Goal: Information Seeking & Learning: Learn about a topic

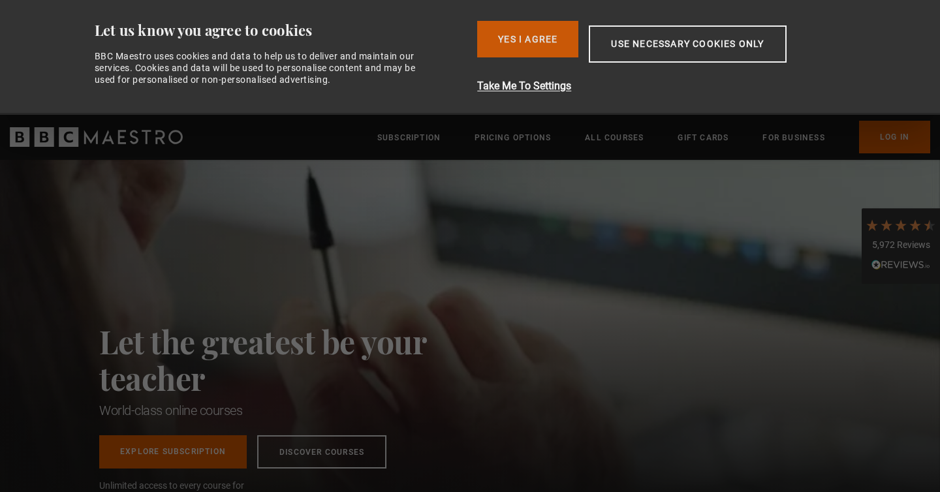
click at [546, 46] on button "Yes I Agree" at bounding box center [527, 39] width 101 height 37
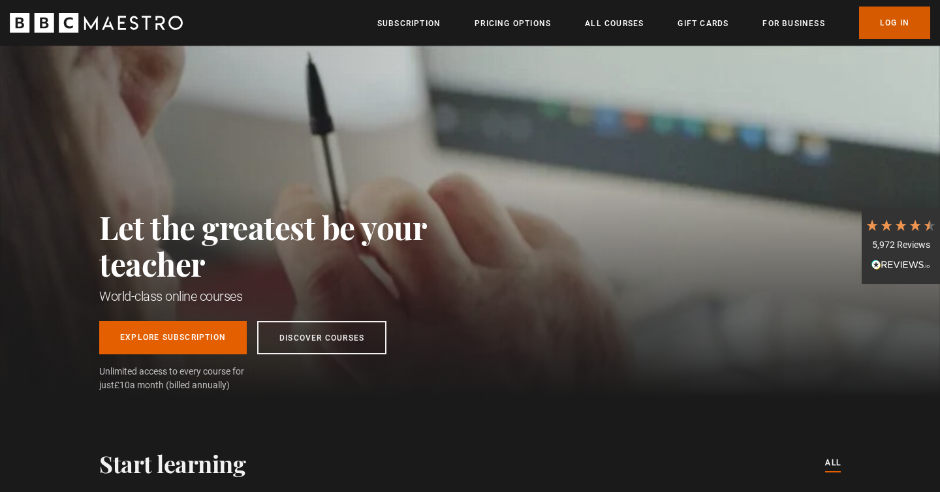
click at [893, 14] on link "Log In" at bounding box center [894, 23] width 71 height 33
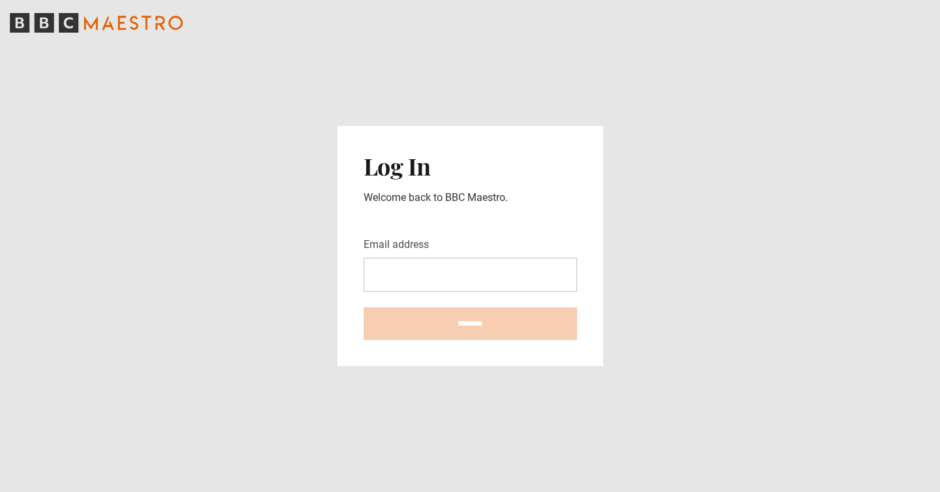
click at [467, 272] on input "Email address" at bounding box center [469, 275] width 213 height 34
type input "**********"
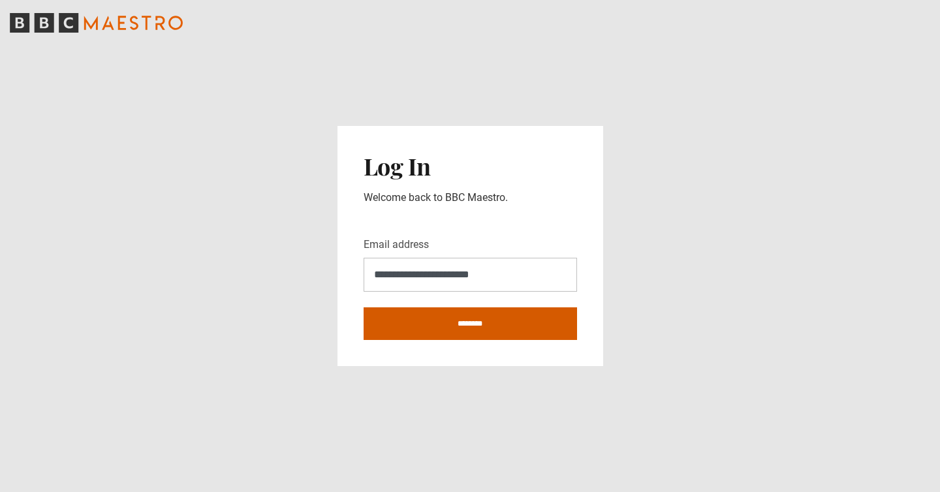
click at [459, 331] on input "********" at bounding box center [469, 323] width 213 height 33
type input "**********"
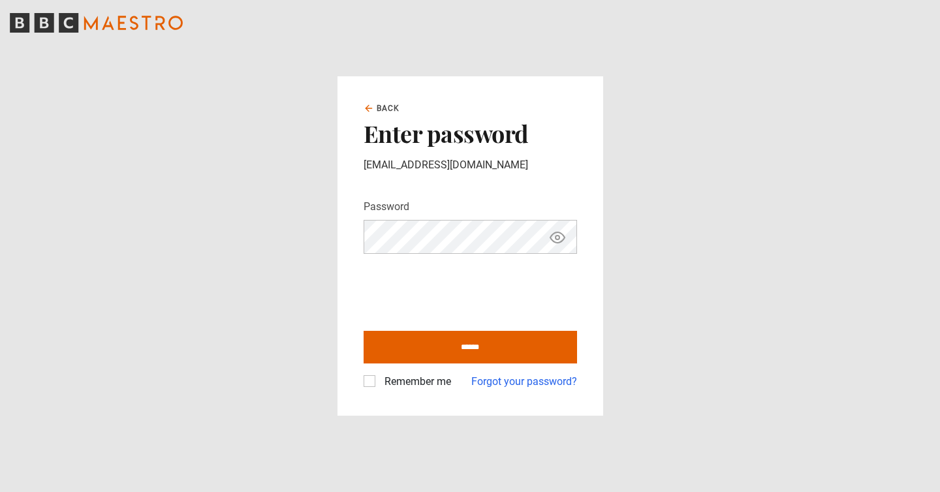
click at [368, 371] on div "Remember me Forgot your password?" at bounding box center [469, 376] width 213 height 26
click at [379, 377] on label "Remember me" at bounding box center [415, 382] width 72 height 16
click at [435, 358] on input "******" at bounding box center [469, 347] width 213 height 33
type input "**********"
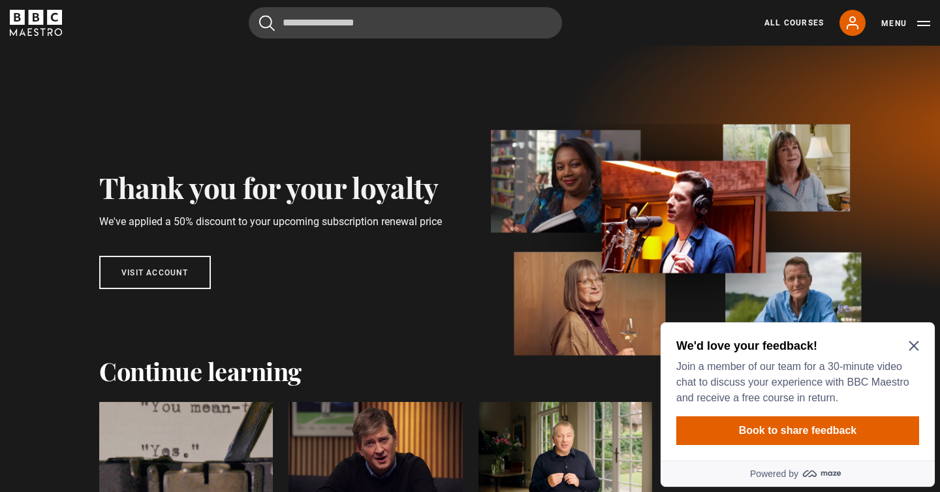
click at [913, 347] on icon "Close Maze Prompt" at bounding box center [913, 346] width 10 height 10
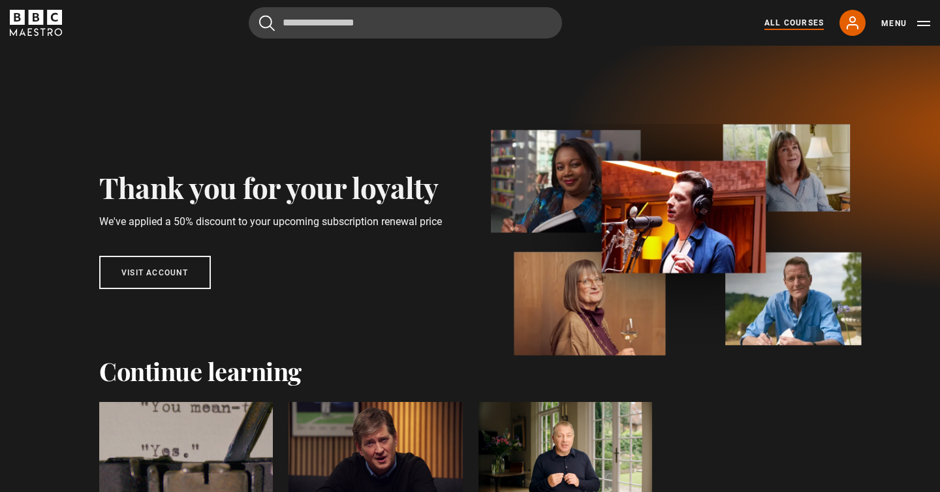
click at [796, 18] on link "All Courses" at bounding box center [793, 23] width 59 height 12
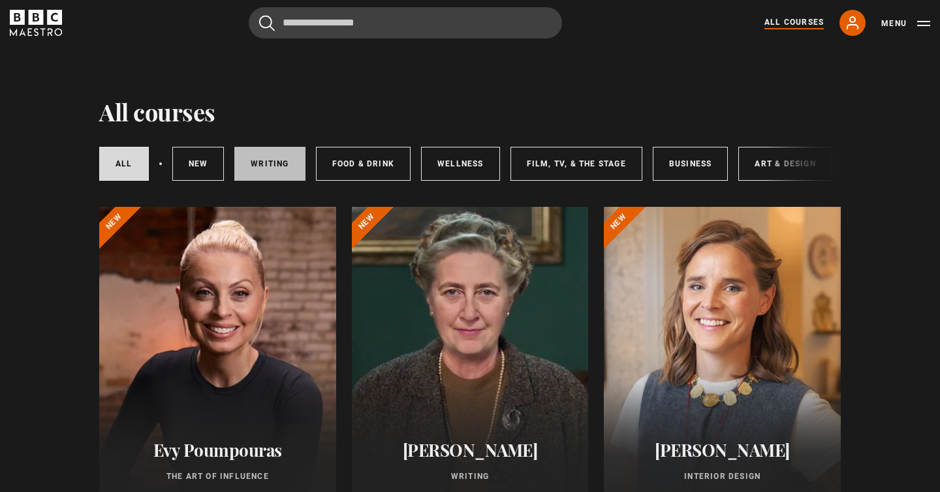
click at [281, 160] on link "Writing" at bounding box center [269, 164] width 70 height 34
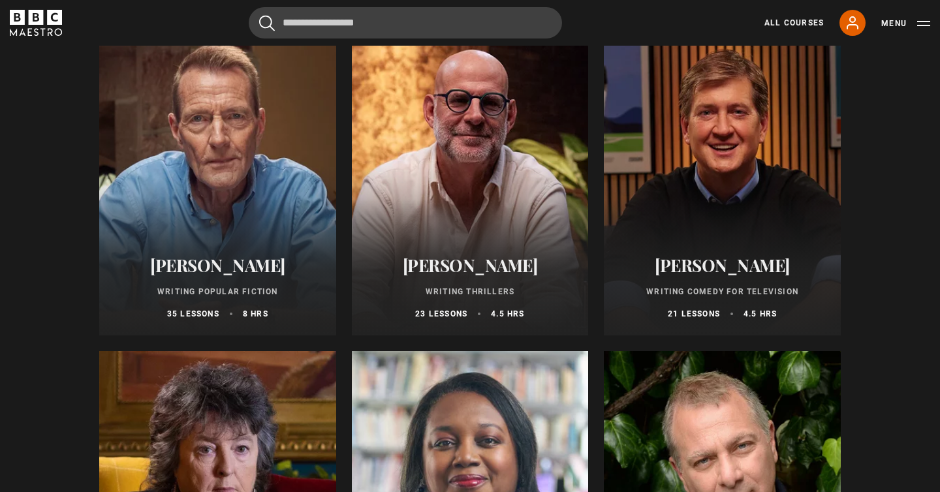
scroll to position [833, 0]
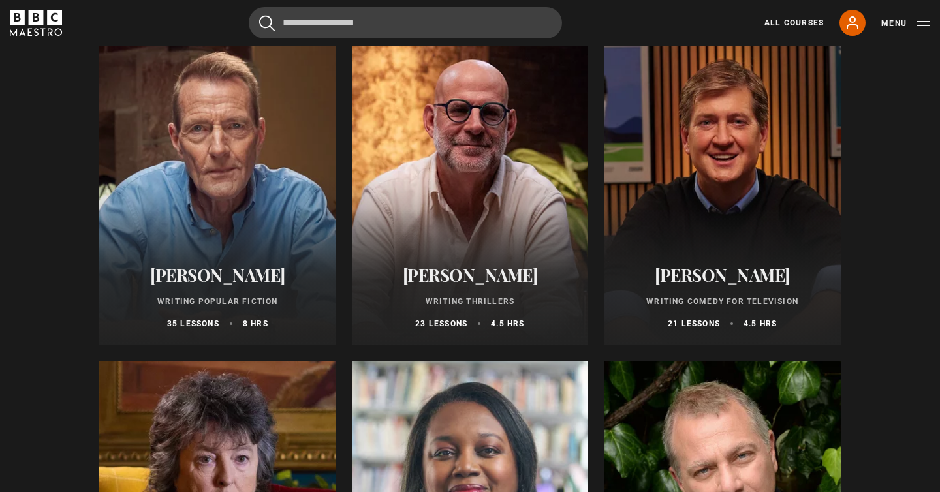
click at [281, 215] on div at bounding box center [217, 188] width 237 height 313
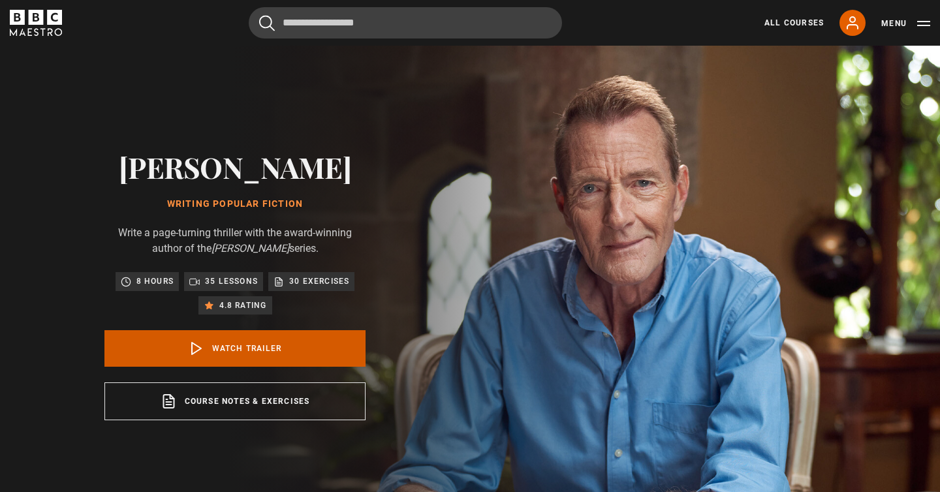
click at [270, 341] on link "Watch Trailer" at bounding box center [234, 348] width 261 height 37
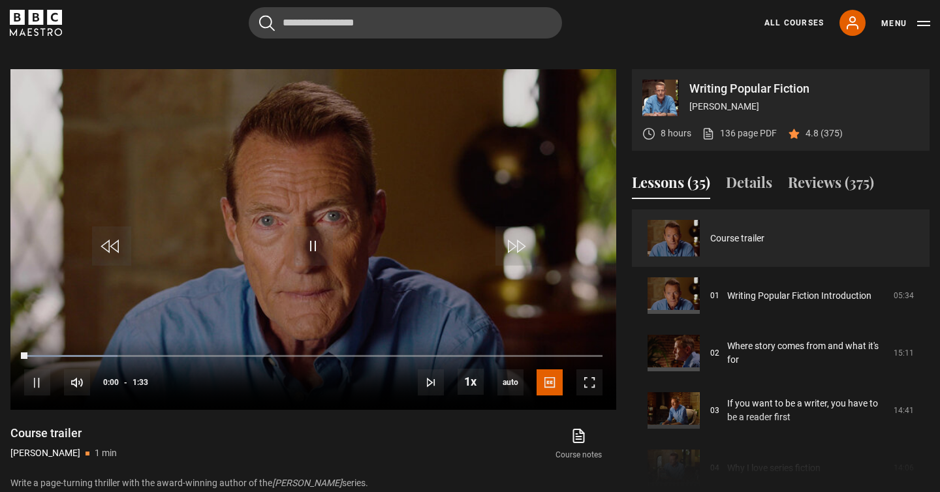
scroll to position [525, 0]
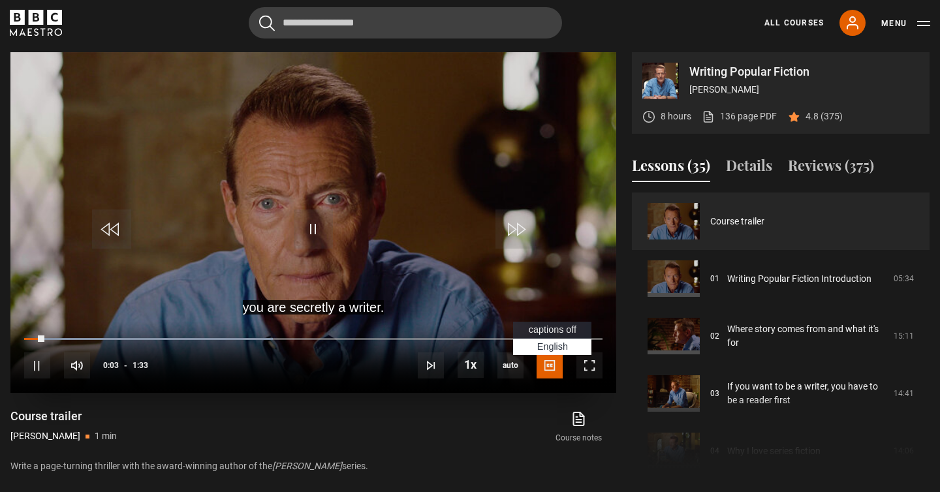
click at [555, 366] on span "Video Player" at bounding box center [549, 365] width 26 height 26
click at [555, 331] on span "captions off" at bounding box center [553, 329] width 48 height 10
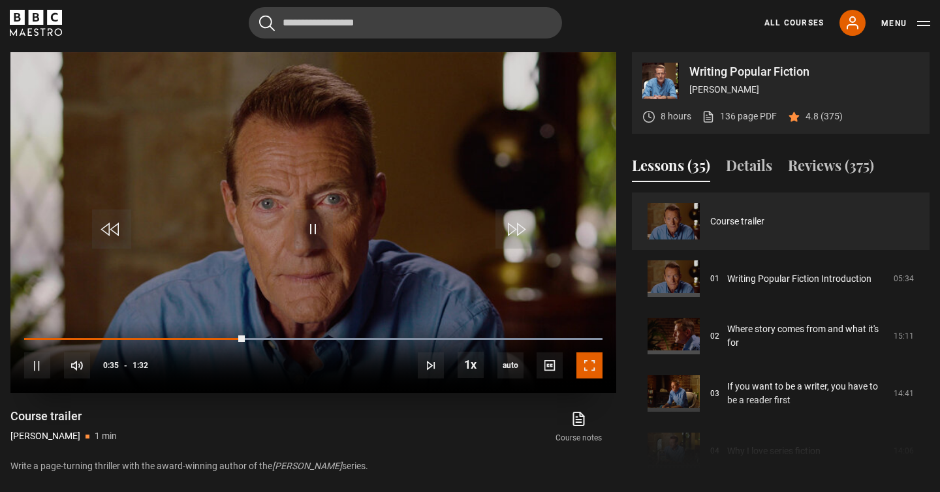
click at [591, 375] on span "Video Player" at bounding box center [589, 365] width 26 height 26
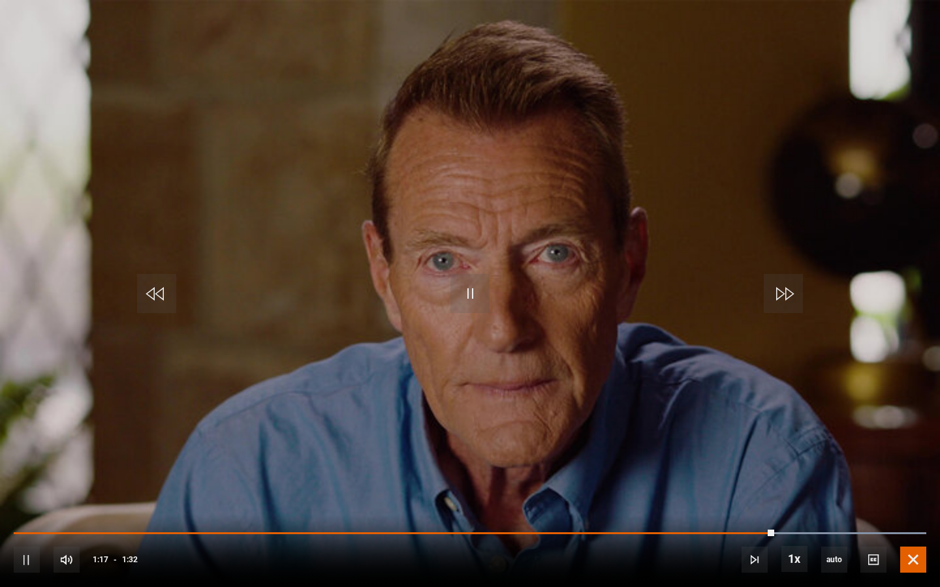
click at [906, 491] on span "Video Player" at bounding box center [913, 560] width 26 height 26
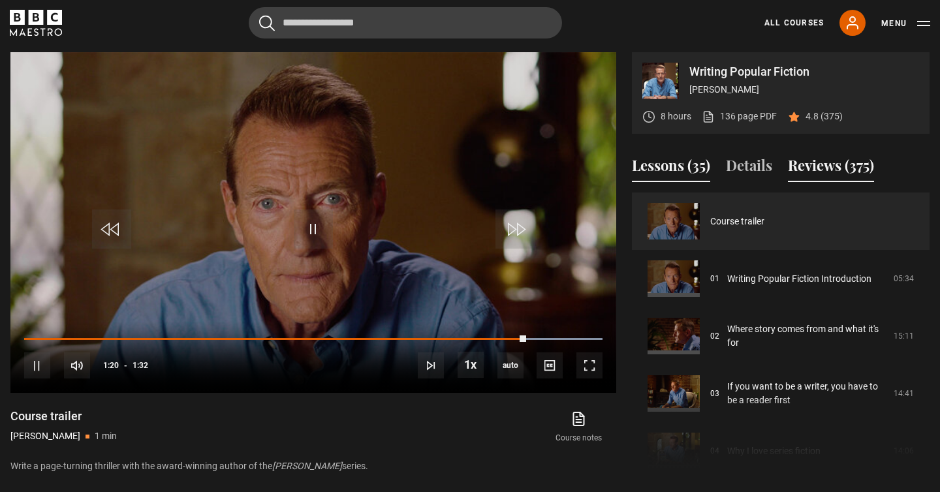
click at [807, 170] on button "Reviews (375)" at bounding box center [831, 168] width 86 height 27
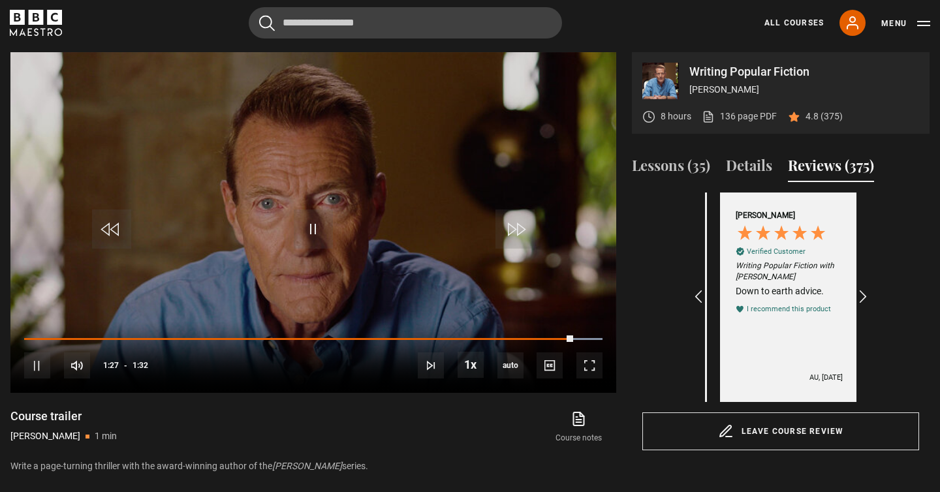
scroll to position [0, 151]
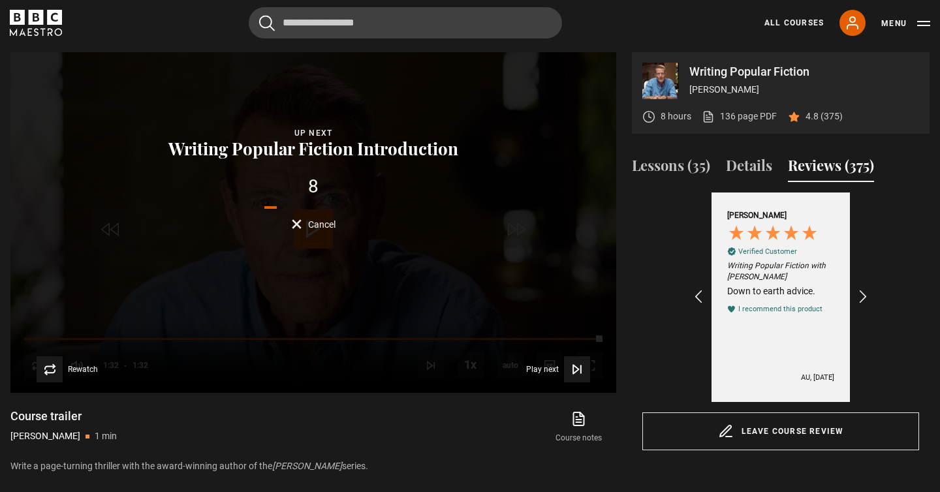
click at [54, 32] on icon "BBC Maestro" at bounding box center [36, 23] width 52 height 26
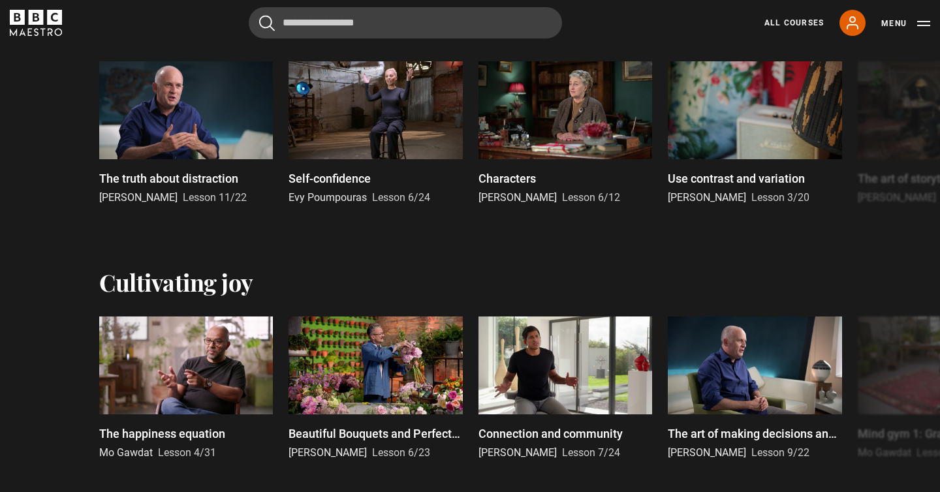
scroll to position [703, 0]
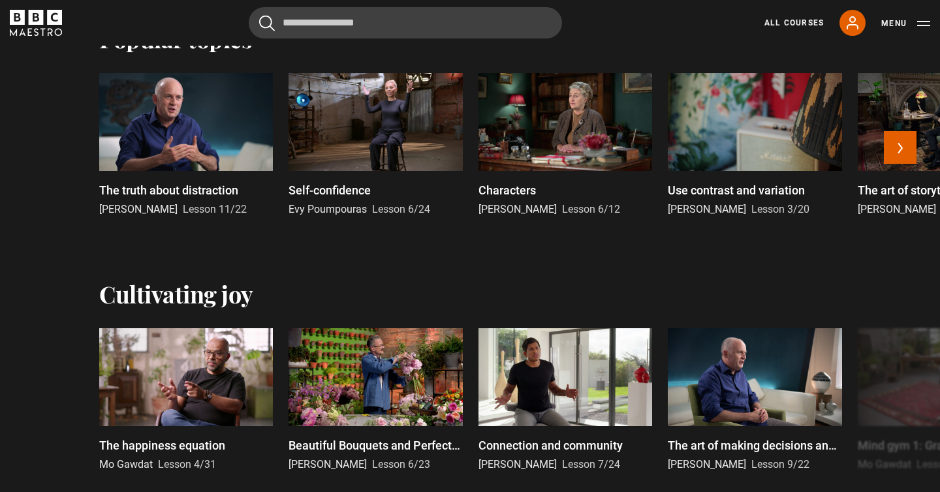
click at [228, 134] on div at bounding box center [186, 122] width 174 height 98
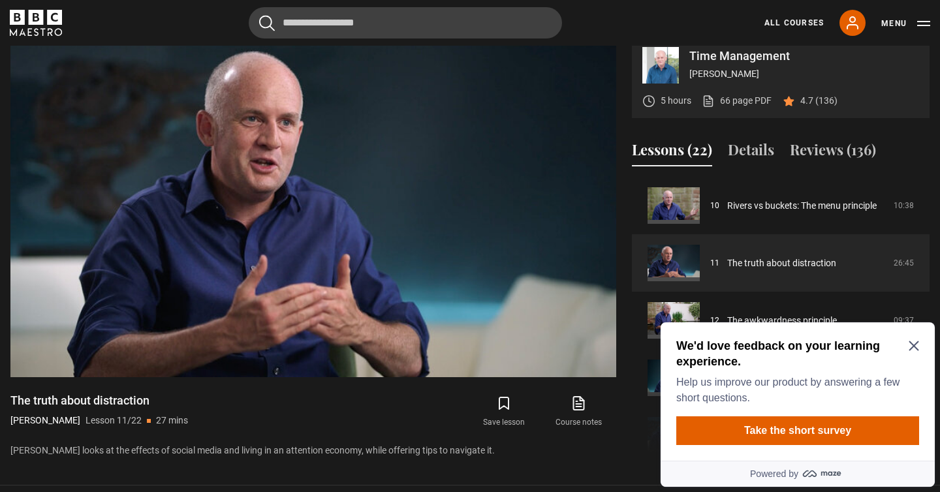
click at [914, 340] on div "We'd love feedback on your learning experience. Help us improve our product by …" at bounding box center [797, 372] width 243 height 68
click at [913, 348] on icon "Close Maze Prompt" at bounding box center [913, 346] width 10 height 10
